Goal: Information Seeking & Learning: Find specific fact

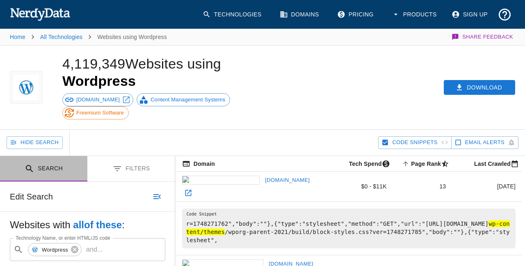
click at [44, 172] on button "Search" at bounding box center [43, 169] width 87 height 26
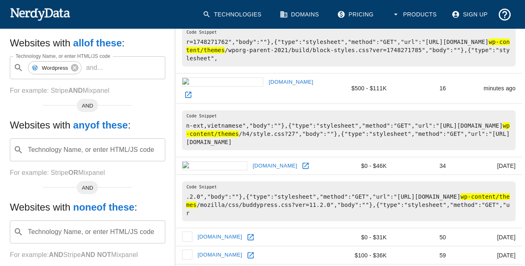
scroll to position [187, 0]
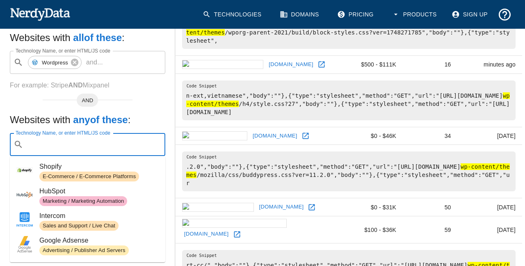
click at [120, 146] on input "Technology Name, or enter HTML/JS code" at bounding box center [94, 145] width 135 height 16
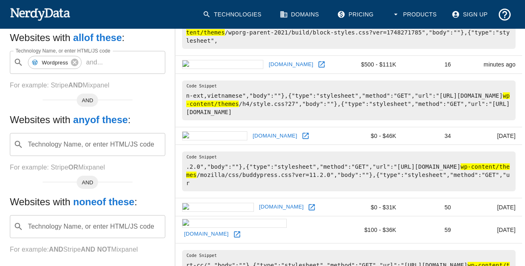
click at [140, 119] on h5 "Websites with any of these :" at bounding box center [88, 119] width 156 height 13
click at [137, 144] on input "Technology Name, or enter HTML/JS code" at bounding box center [94, 145] width 135 height 16
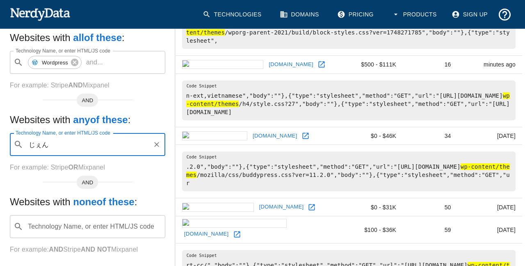
type input "じぇ"
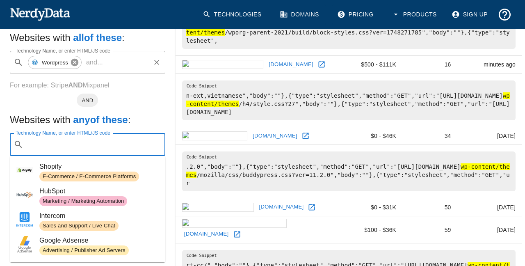
click at [76, 66] on icon at bounding box center [74, 62] width 7 height 7
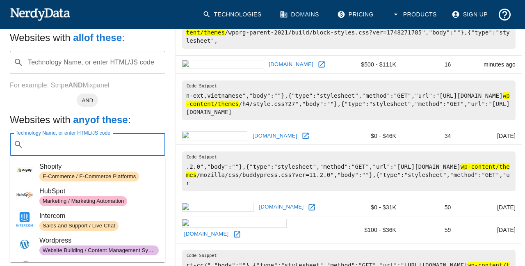
click at [76, 66] on input "Technology Name, or enter HTML/JS code" at bounding box center [94, 63] width 135 height 16
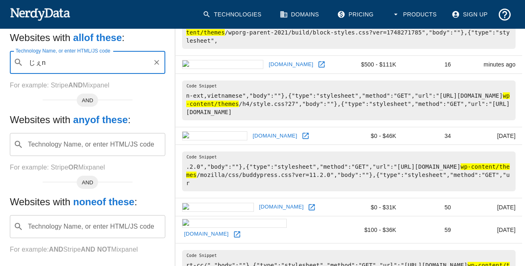
type input "じぇ"
click at [60, 93] on span "Code Search" at bounding box center [58, 95] width 39 height 8
type input "[PERSON_NAME]"
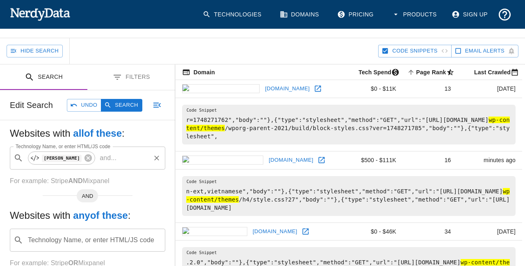
scroll to position [94, 0]
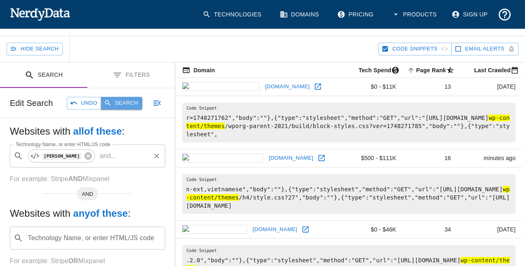
click at [134, 102] on button "Search" at bounding box center [121, 103] width 41 height 13
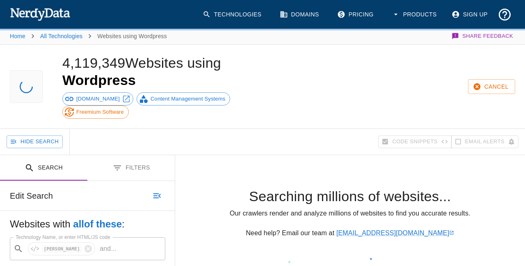
scroll to position [0, 0]
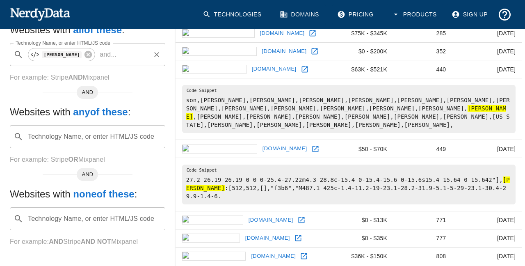
scroll to position [41, 0]
